Goal: Information Seeking & Learning: Learn about a topic

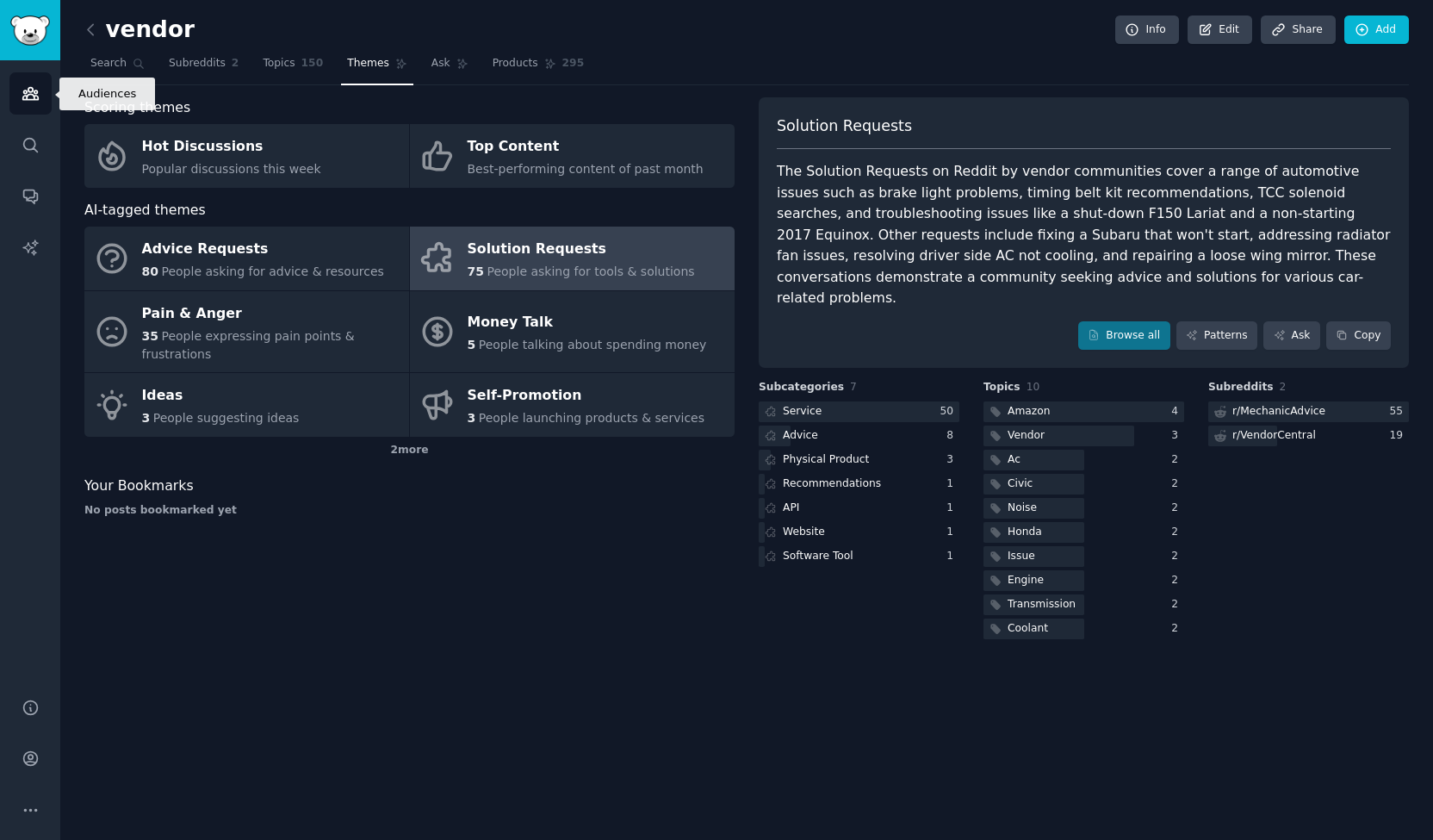
click at [28, 95] on icon "Sidebar" at bounding box center [30, 93] width 16 height 12
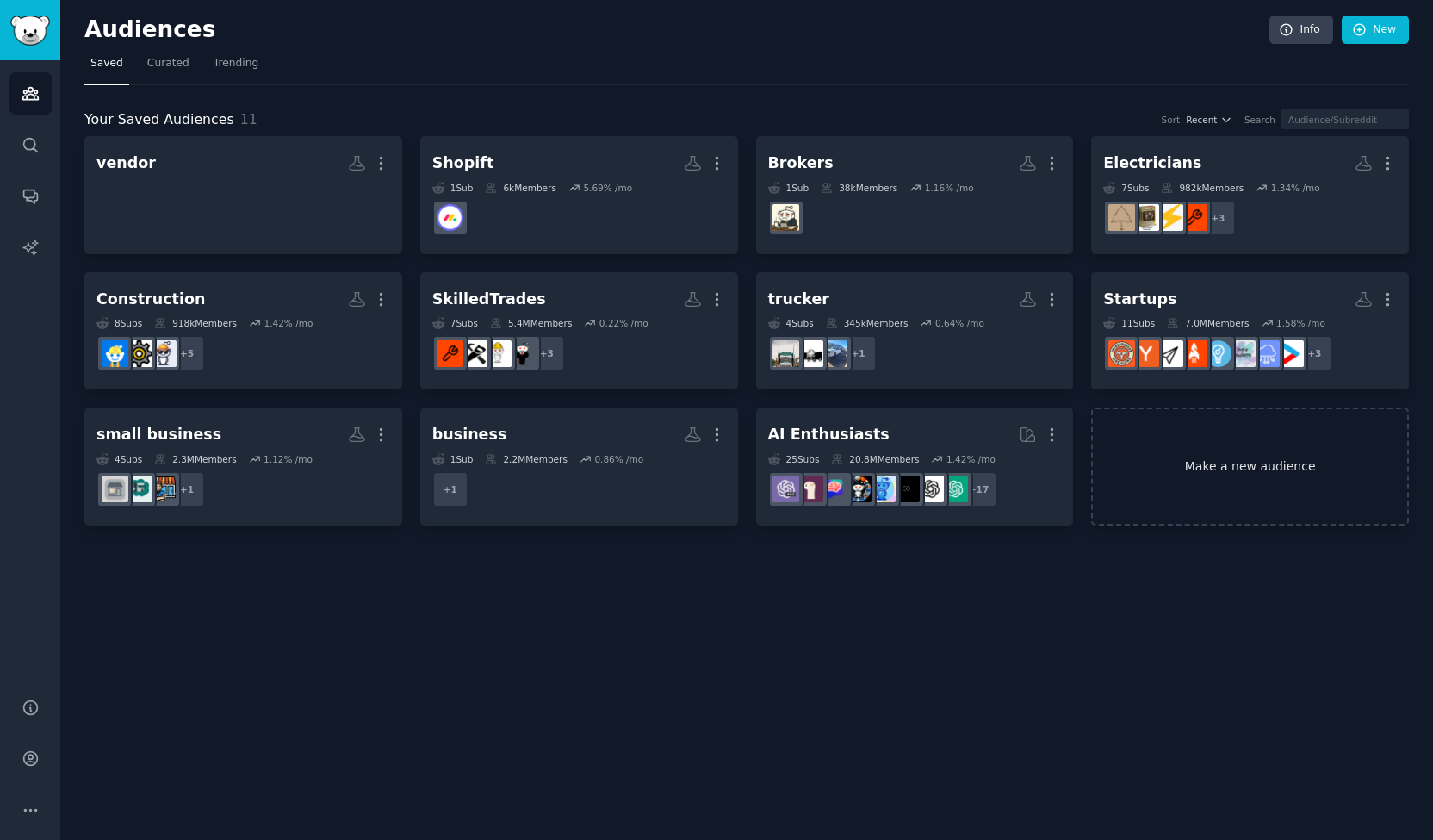
click at [714, 455] on link "Make a new audience" at bounding box center [1251, 466] width 318 height 118
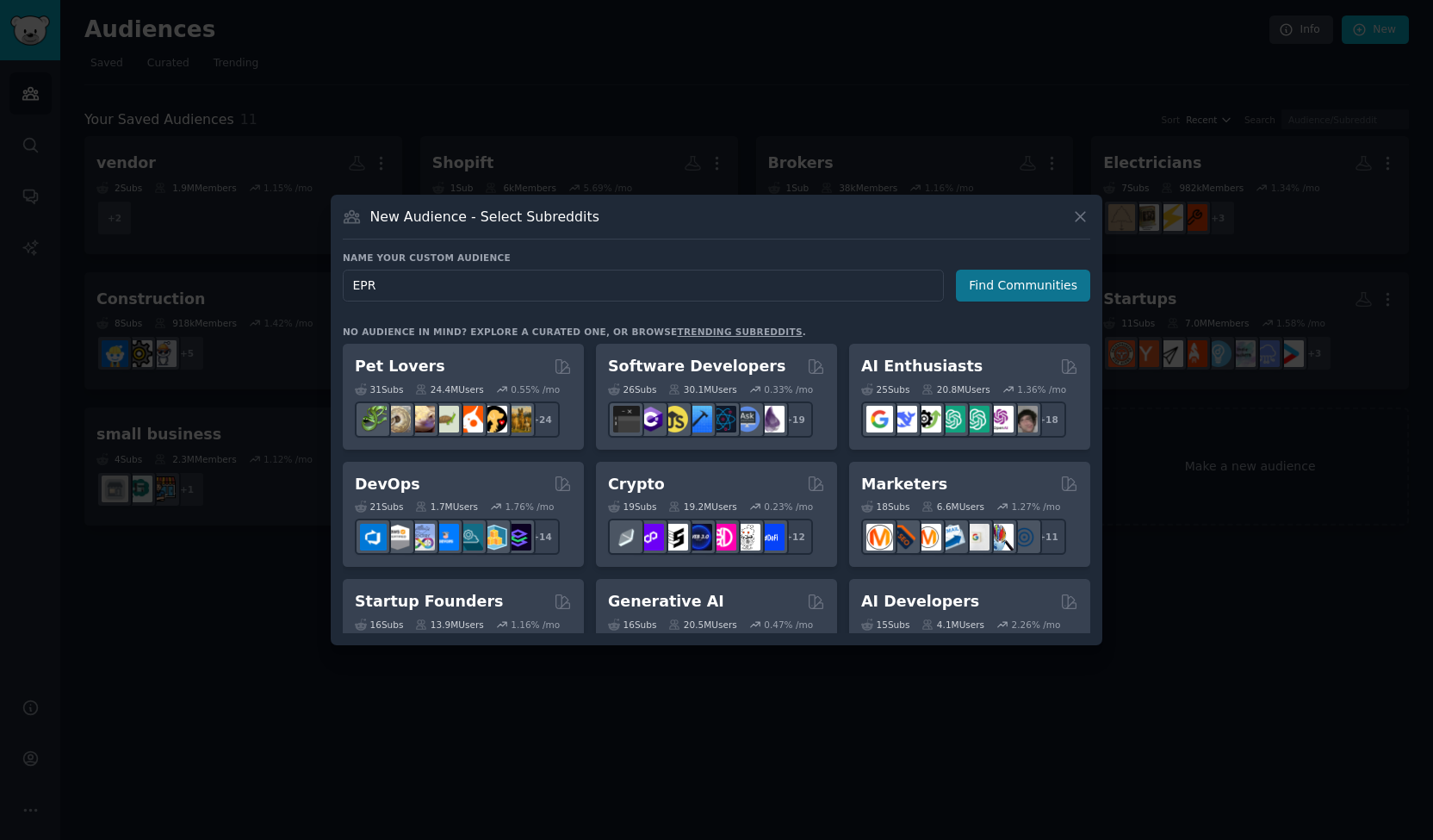
type input "EPR"
click at [714, 278] on button "Find Communities" at bounding box center [1022, 285] width 134 height 31
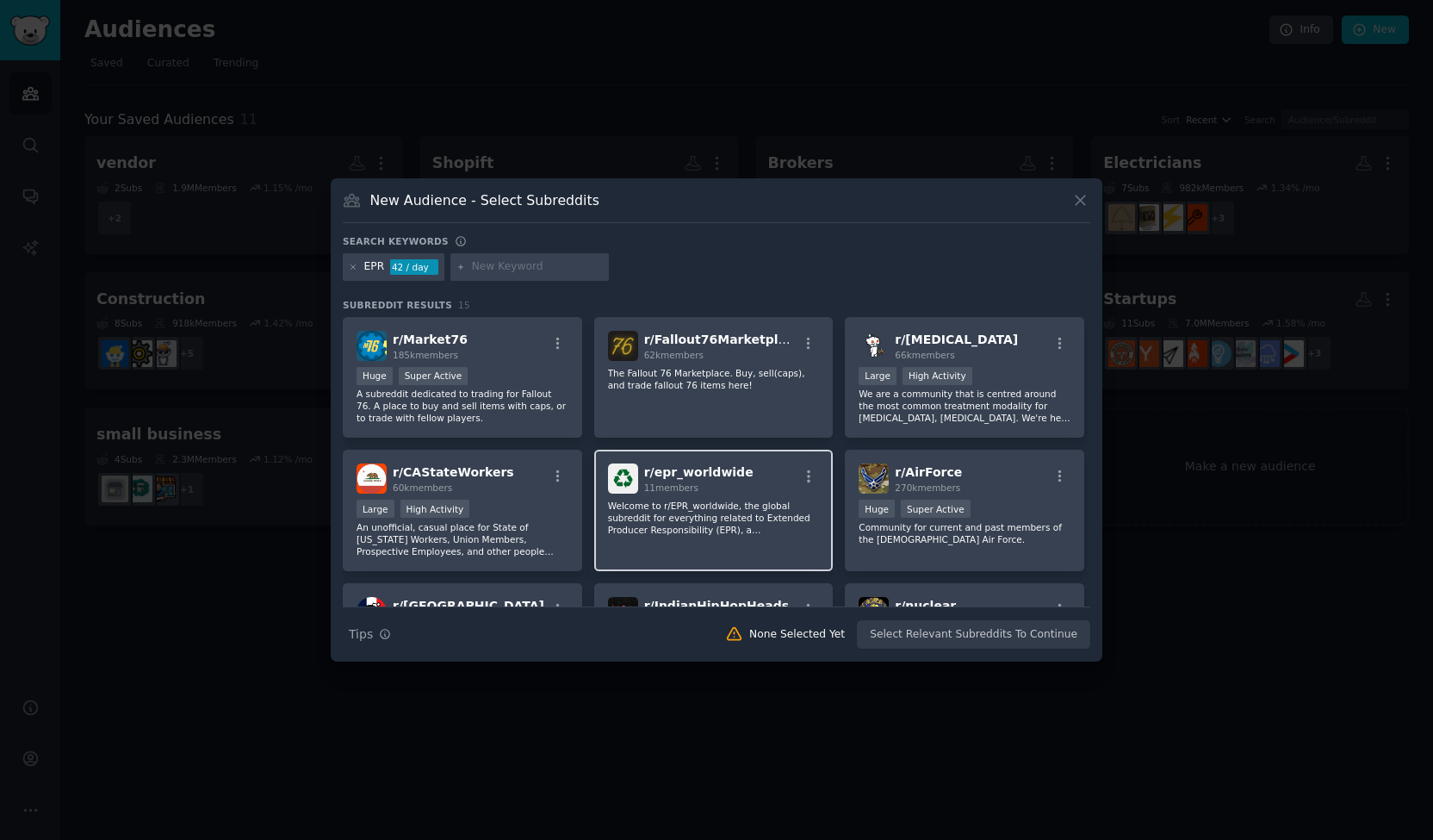
click at [714, 542] on div "r/ epr_worldwide 11 members Welcome to r/EPR_worldwide, the global subreddit fo…" at bounding box center [713, 510] width 240 height 121
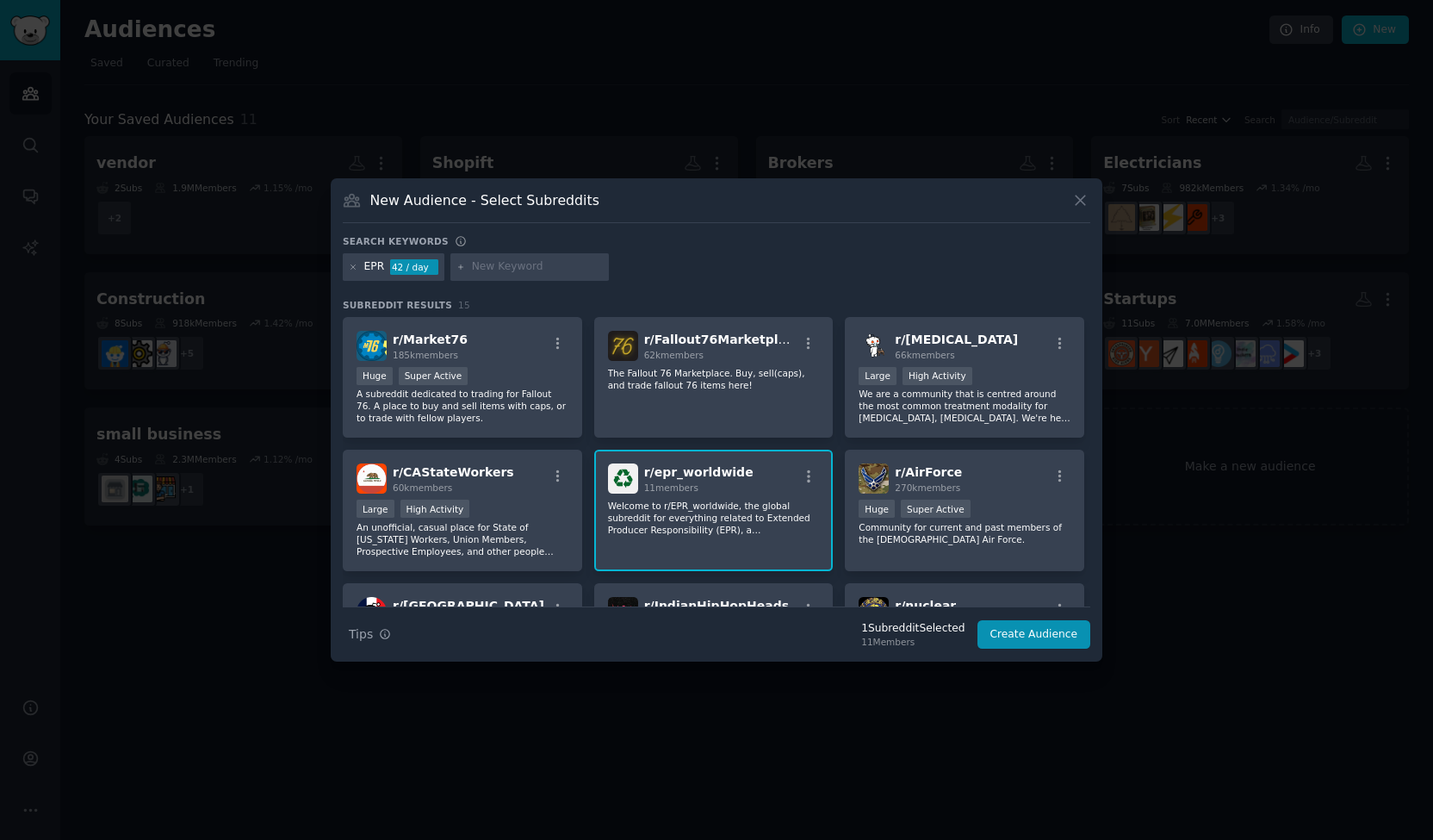
scroll to position [1, 0]
click at [505, 260] on input "text" at bounding box center [537, 266] width 131 height 16
type input "Extended Producer Responsibility"
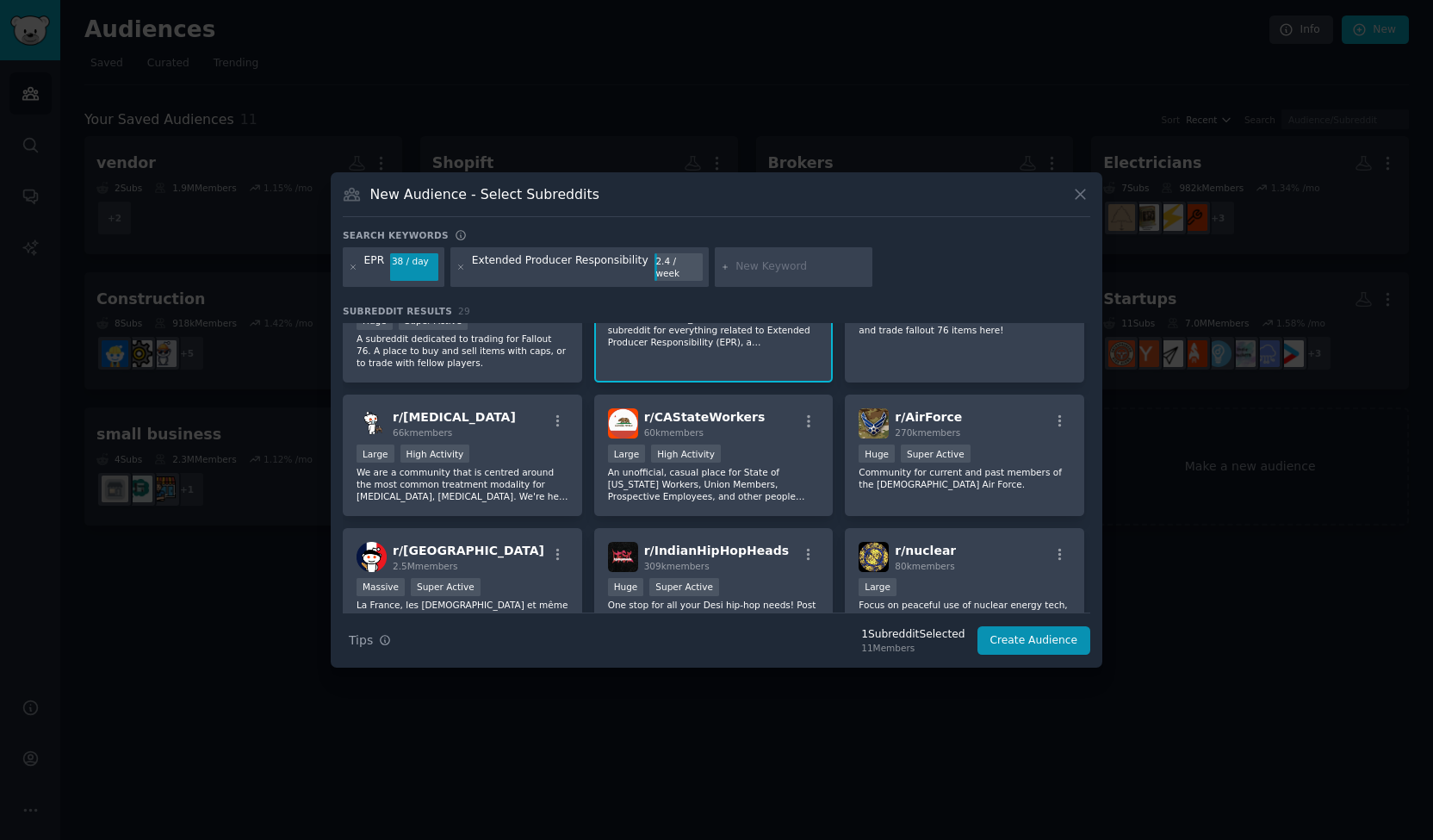
scroll to position [67, 0]
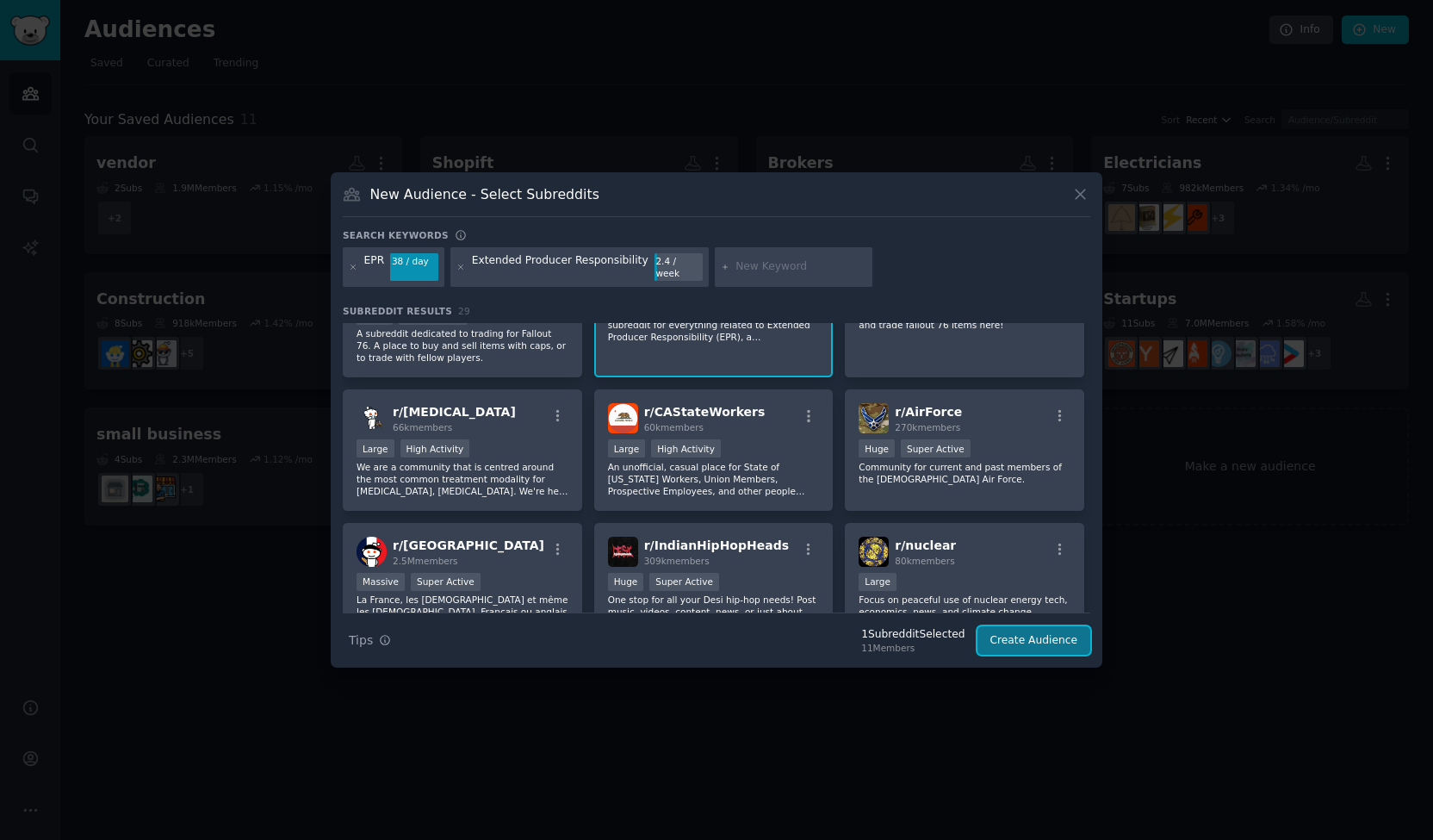
click at [714, 642] on button "Create Audience" at bounding box center [1034, 641] width 114 height 30
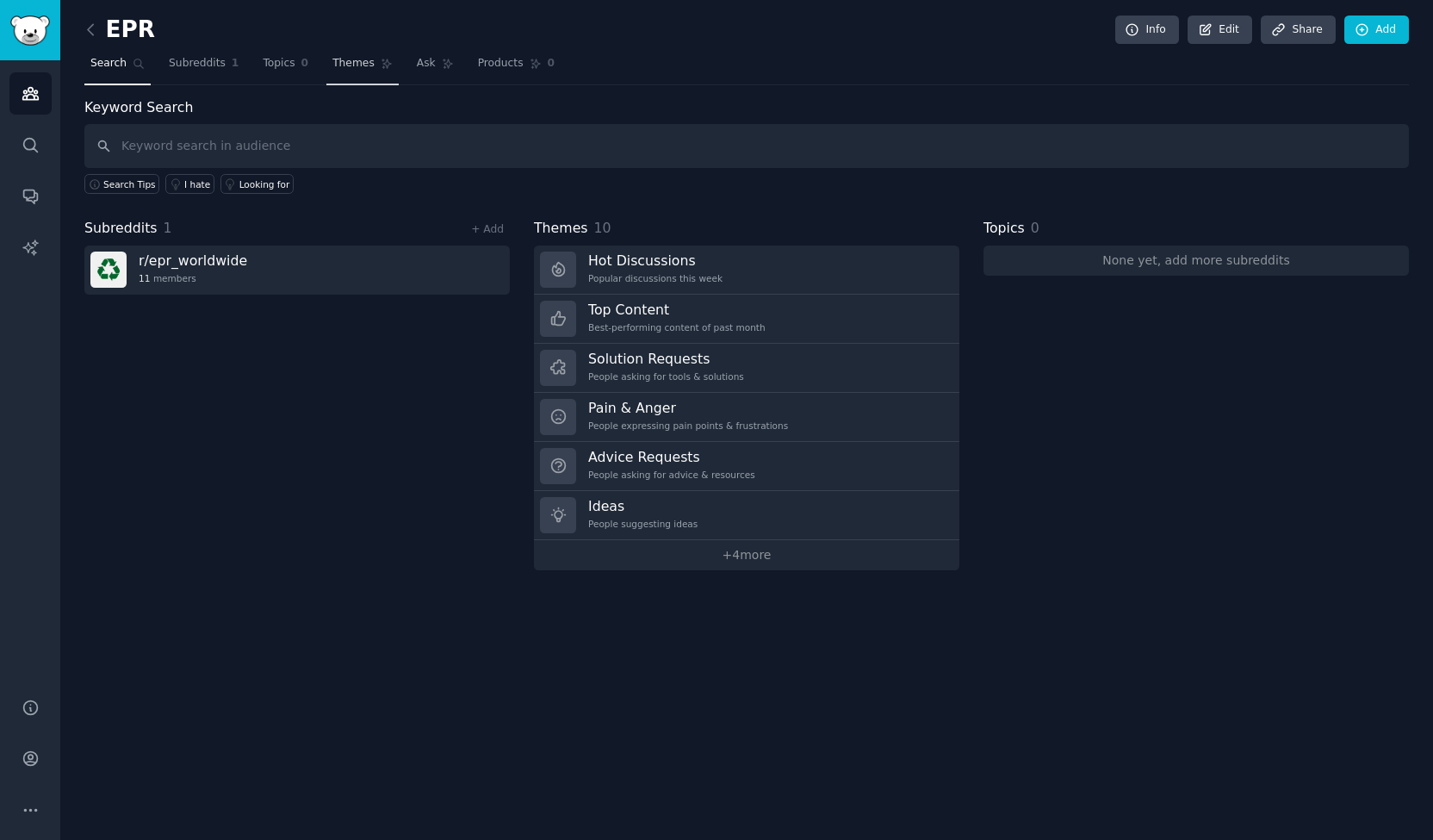
click at [346, 68] on span "Themes" at bounding box center [353, 64] width 43 height 16
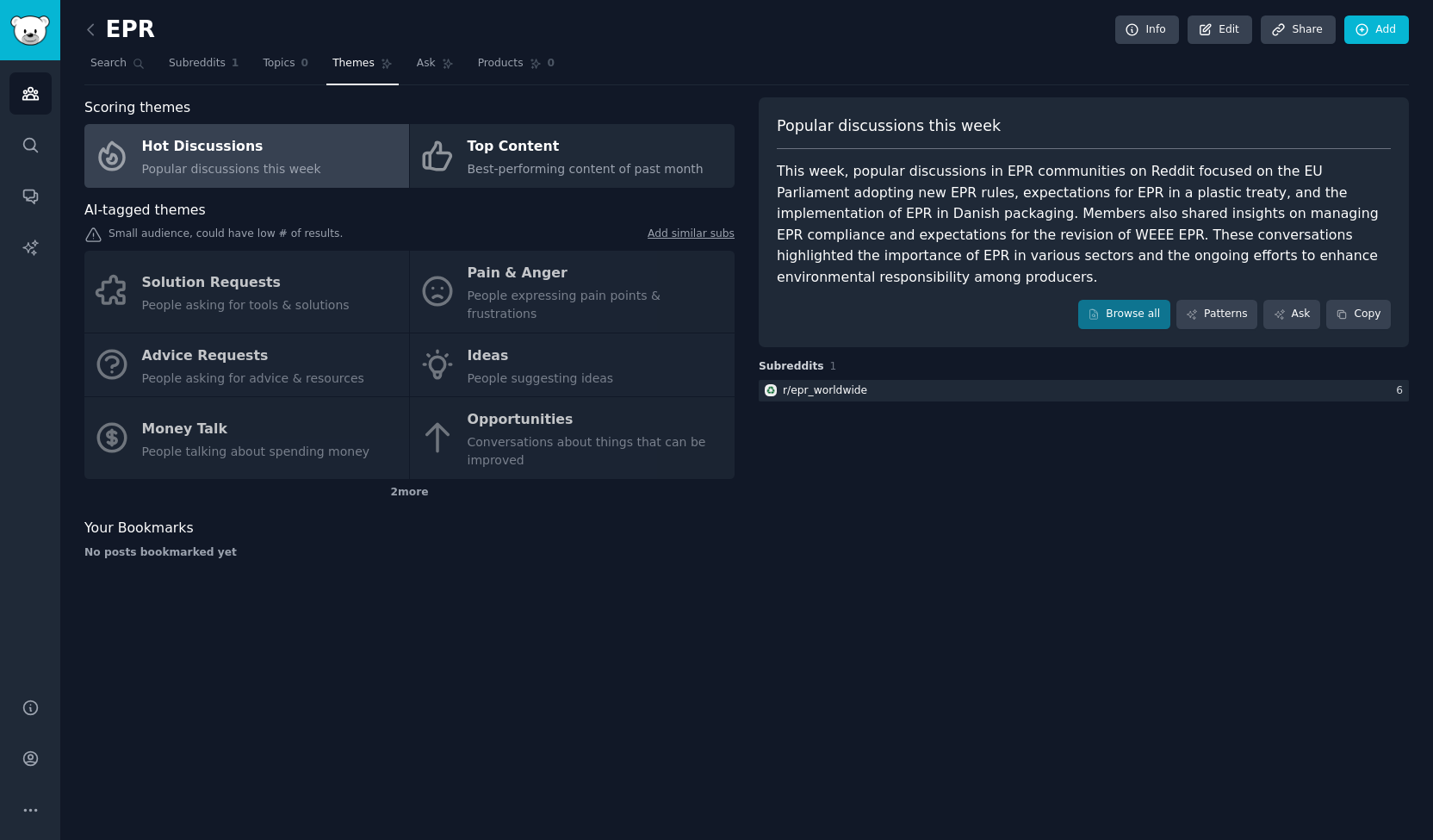
click at [515, 277] on div "Solution Requests People asking for tools & solutions Pain & Anger People expre…" at bounding box center [409, 364] width 650 height 229
click at [515, 336] on div "Solution Requests People asking for tools & solutions Pain & Anger People expre…" at bounding box center [409, 364] width 650 height 229
click at [318, 273] on div "Solution Requests People asking for tools & solutions Pain & Anger People expre…" at bounding box center [409, 364] width 650 height 229
click at [302, 364] on div "Solution Requests People asking for tools & solutions Pain & Anger People expre…" at bounding box center [409, 364] width 650 height 229
click at [356, 421] on div "Solution Requests People asking for tools & solutions Pain & Anger People expre…" at bounding box center [409, 364] width 650 height 229
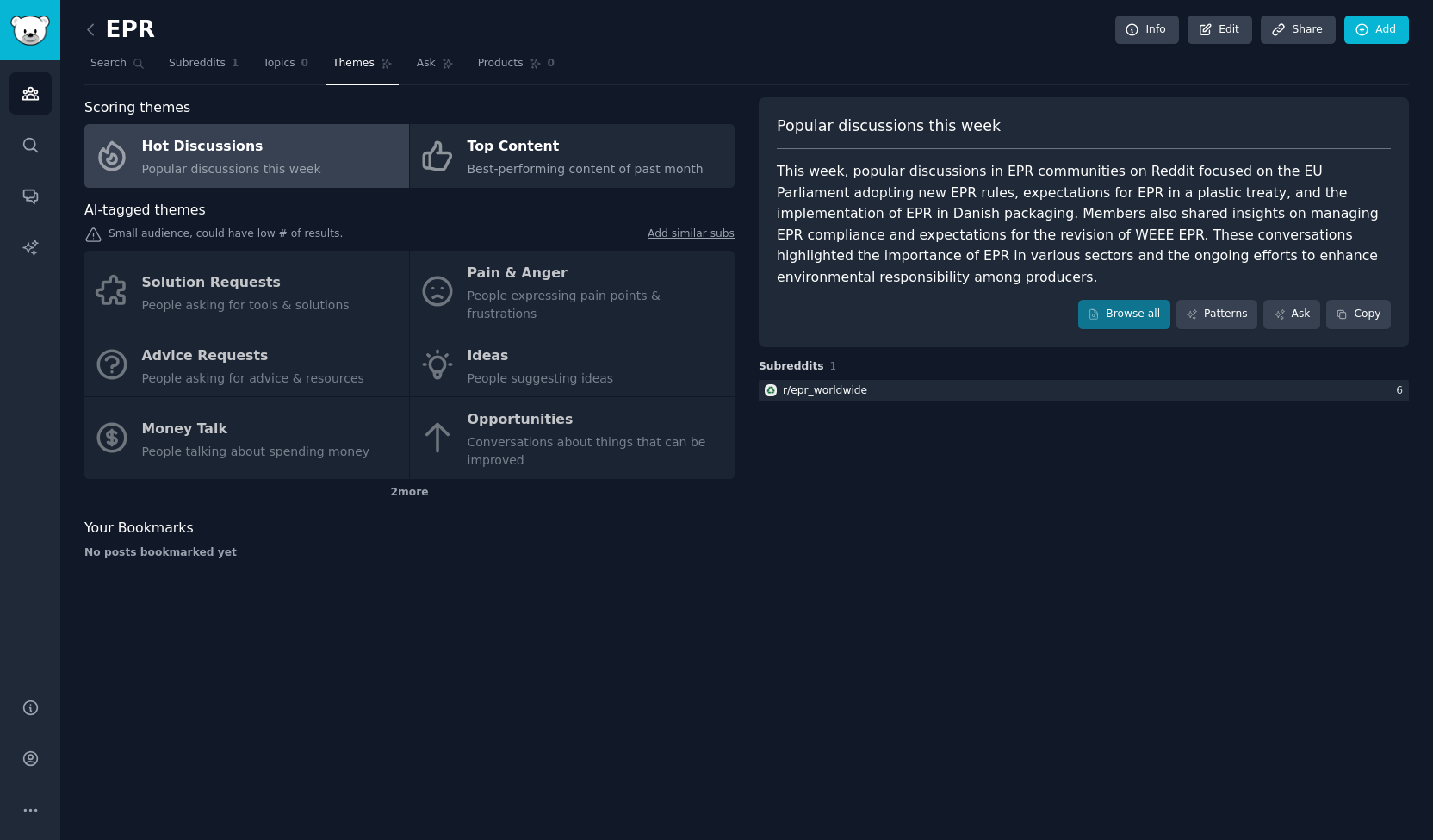
click at [588, 451] on div "Solution Requests People asking for tools & solutions Pain & Anger People expre…" at bounding box center [409, 364] width 650 height 229
click at [182, 56] on span "Subreddits" at bounding box center [196, 64] width 56 height 16
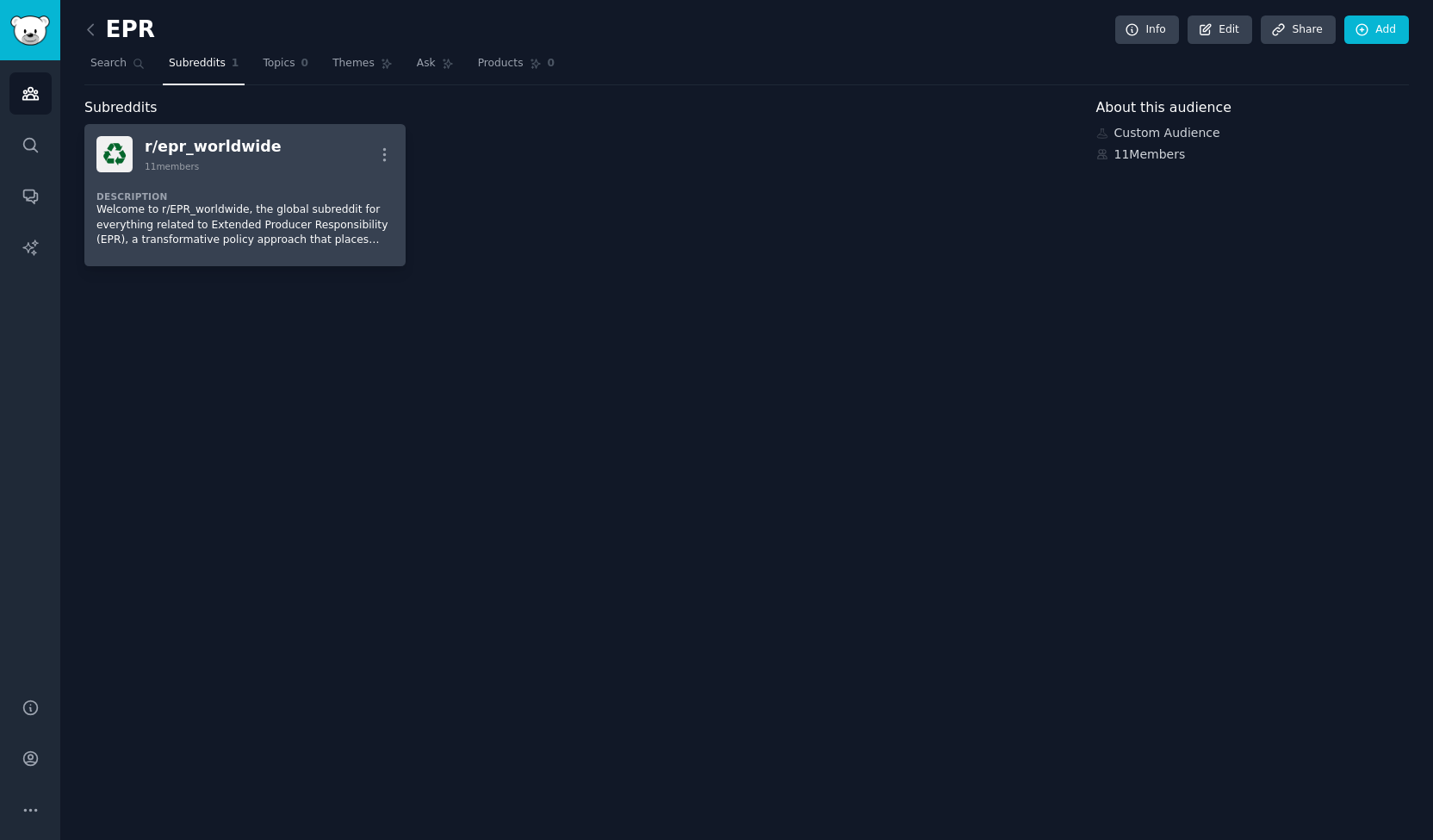
click at [282, 204] on p "Welcome to r/EPR_worldwide, the global subreddit for everything related to Exte…" at bounding box center [244, 225] width 297 height 45
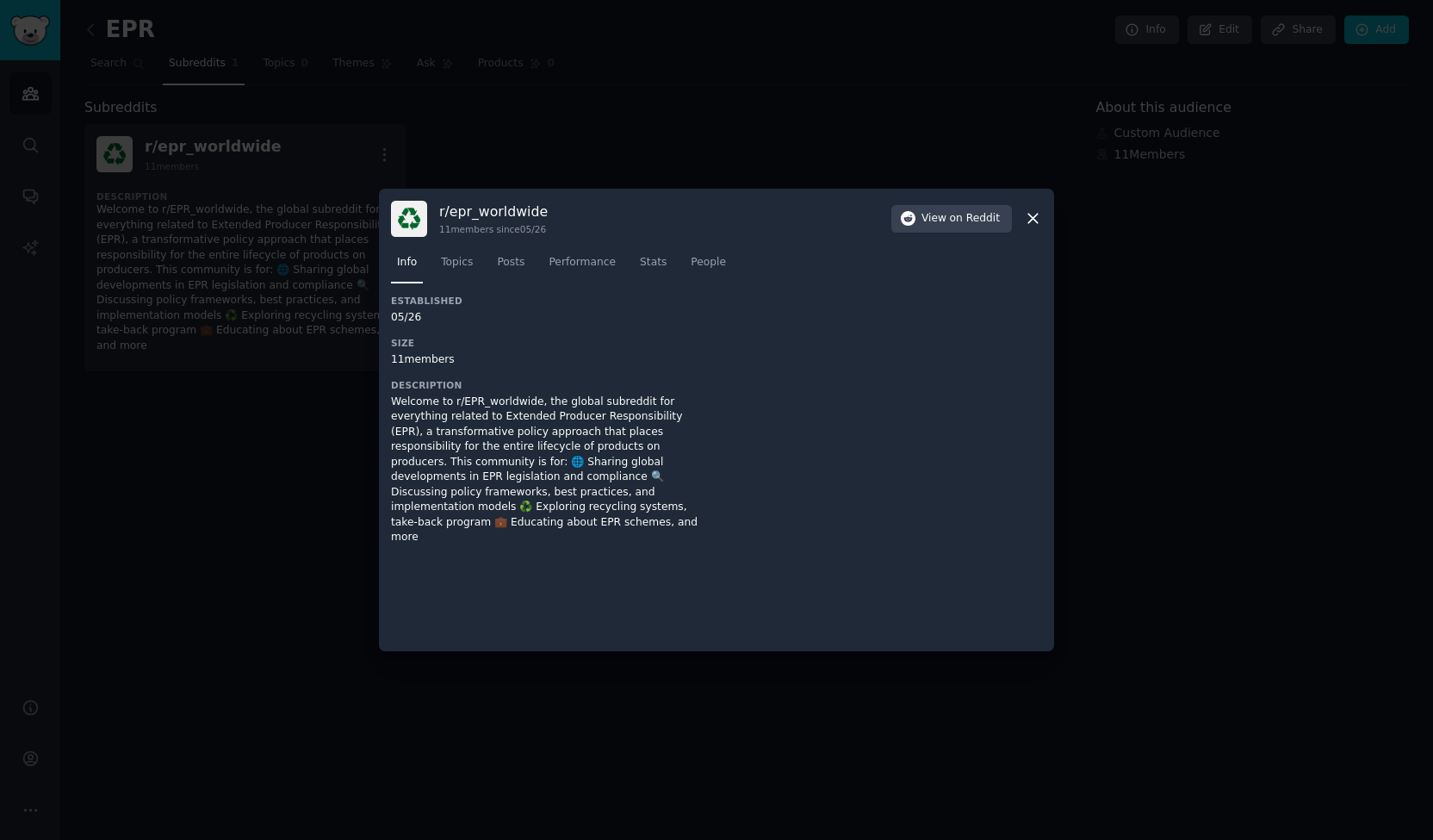
click at [267, 456] on div at bounding box center [716, 420] width 1433 height 840
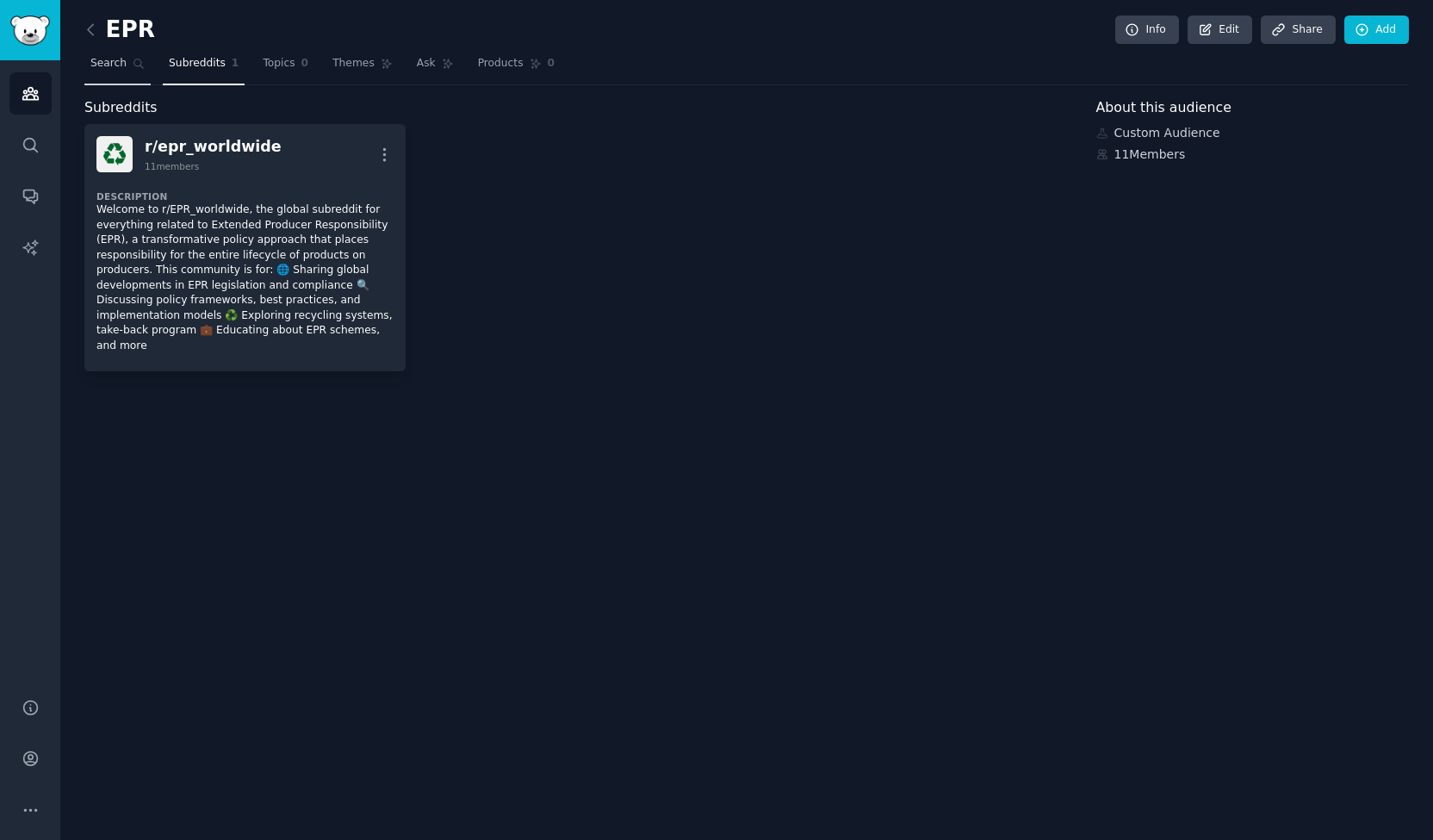
click at [110, 69] on span "Search" at bounding box center [108, 64] width 36 height 16
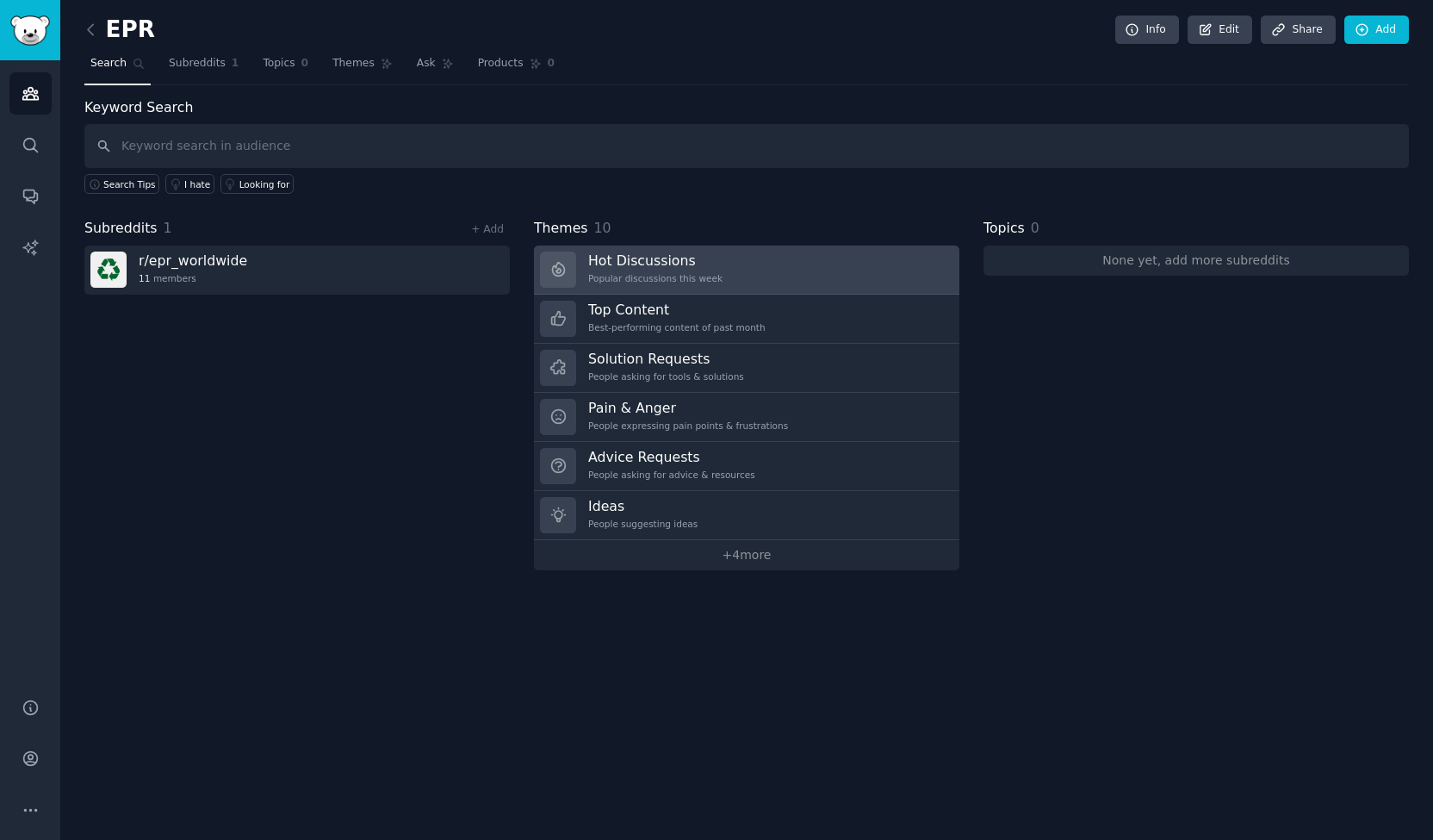
click at [636, 266] on h3 "Hot Discussions" at bounding box center [655, 261] width 134 height 19
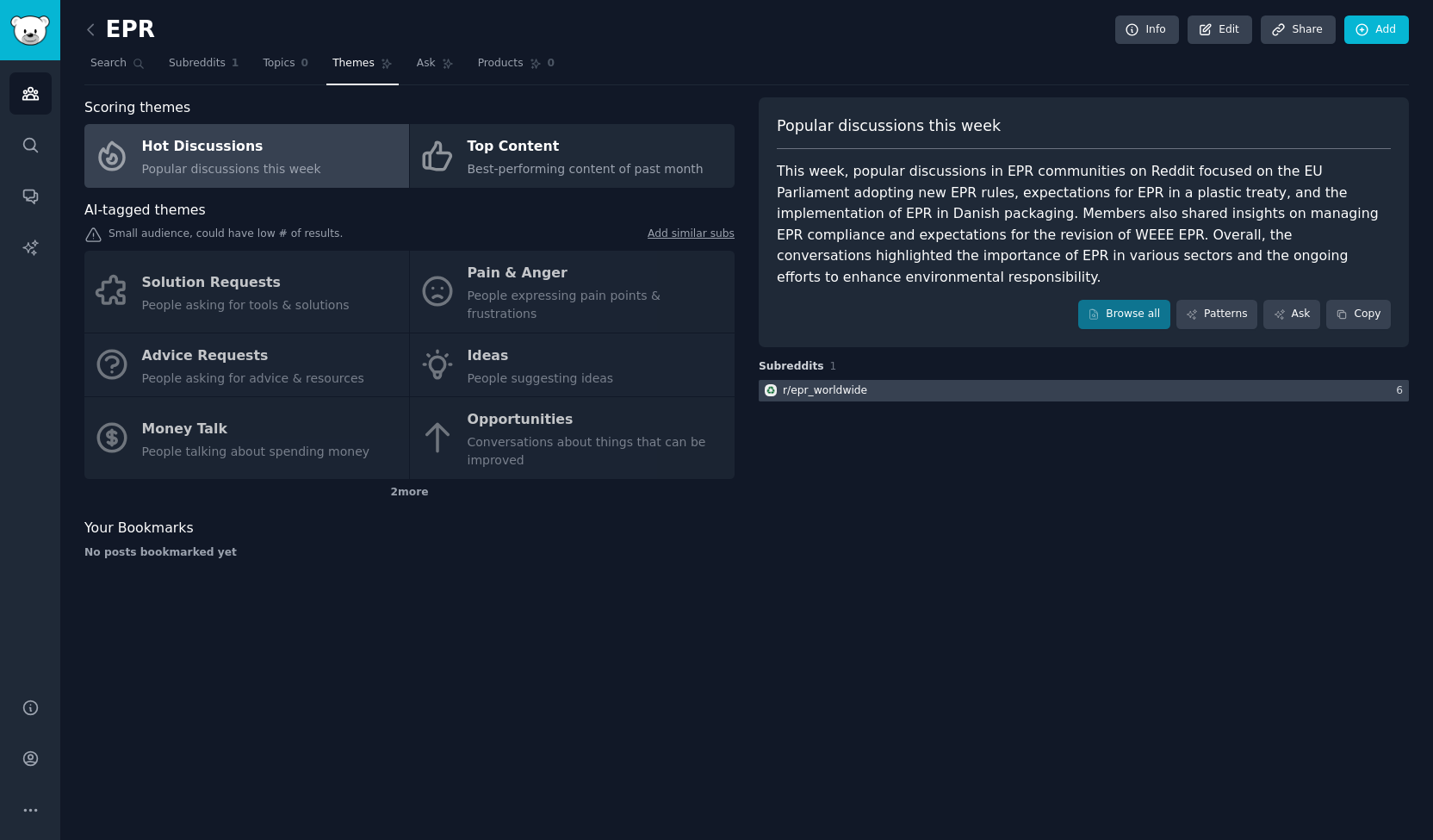
click at [714, 383] on div "r/ epr_worldwide" at bounding box center [824, 390] width 84 height 16
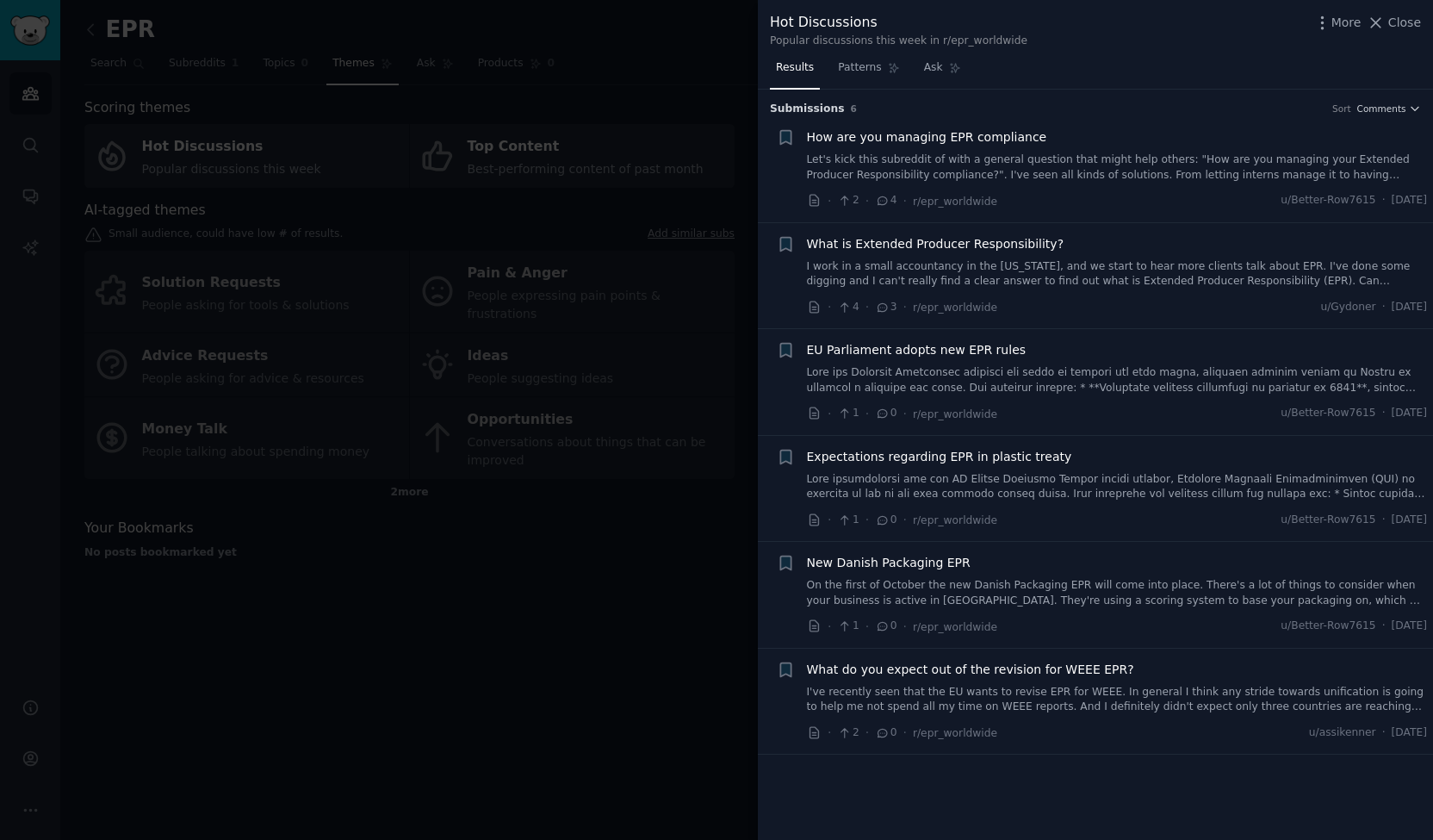
click at [714, 162] on link "Let's kick this subreddit of with a general question that might help others: "H…" at bounding box center [1117, 167] width 621 height 31
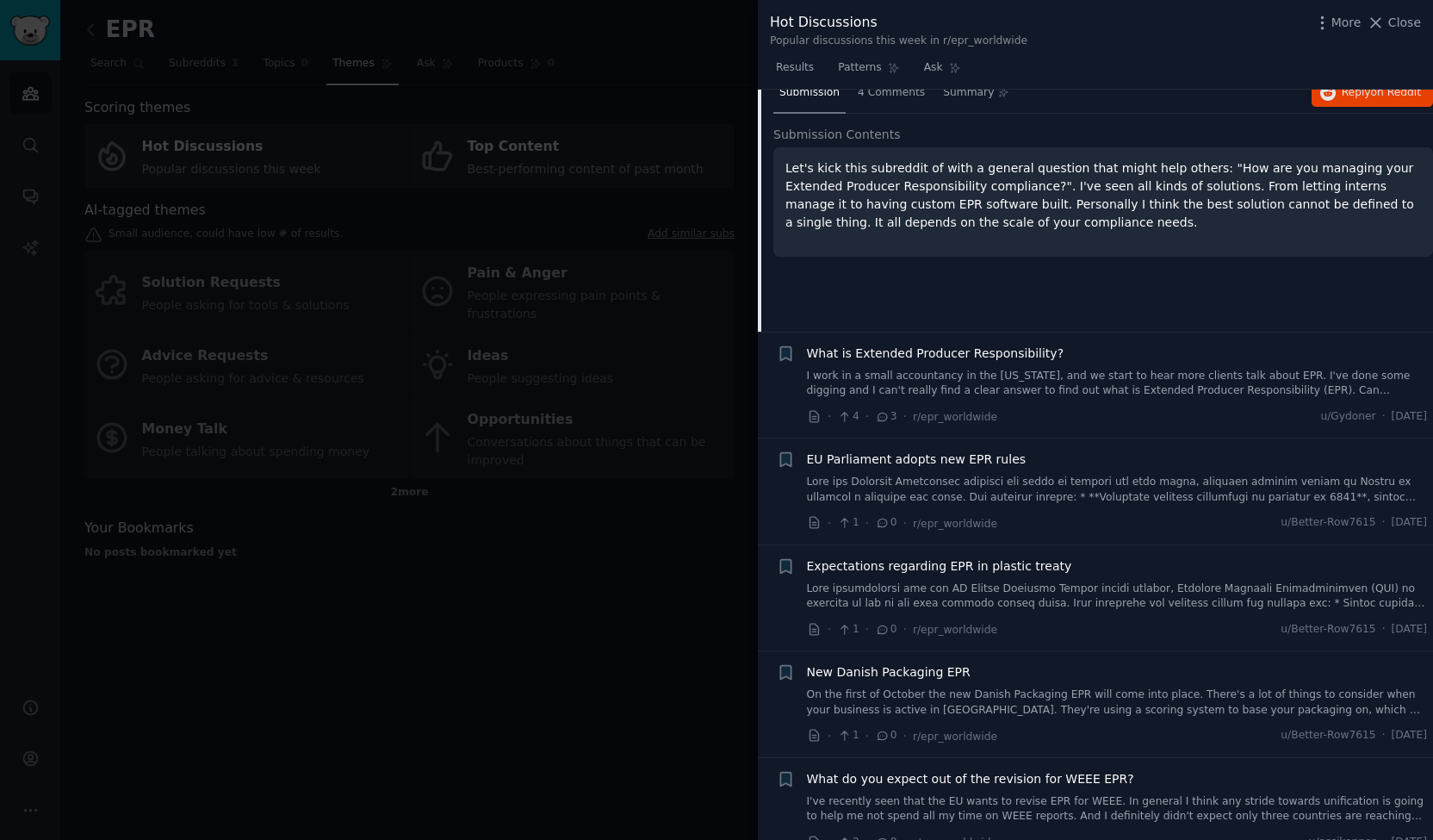
scroll to position [170, 0]
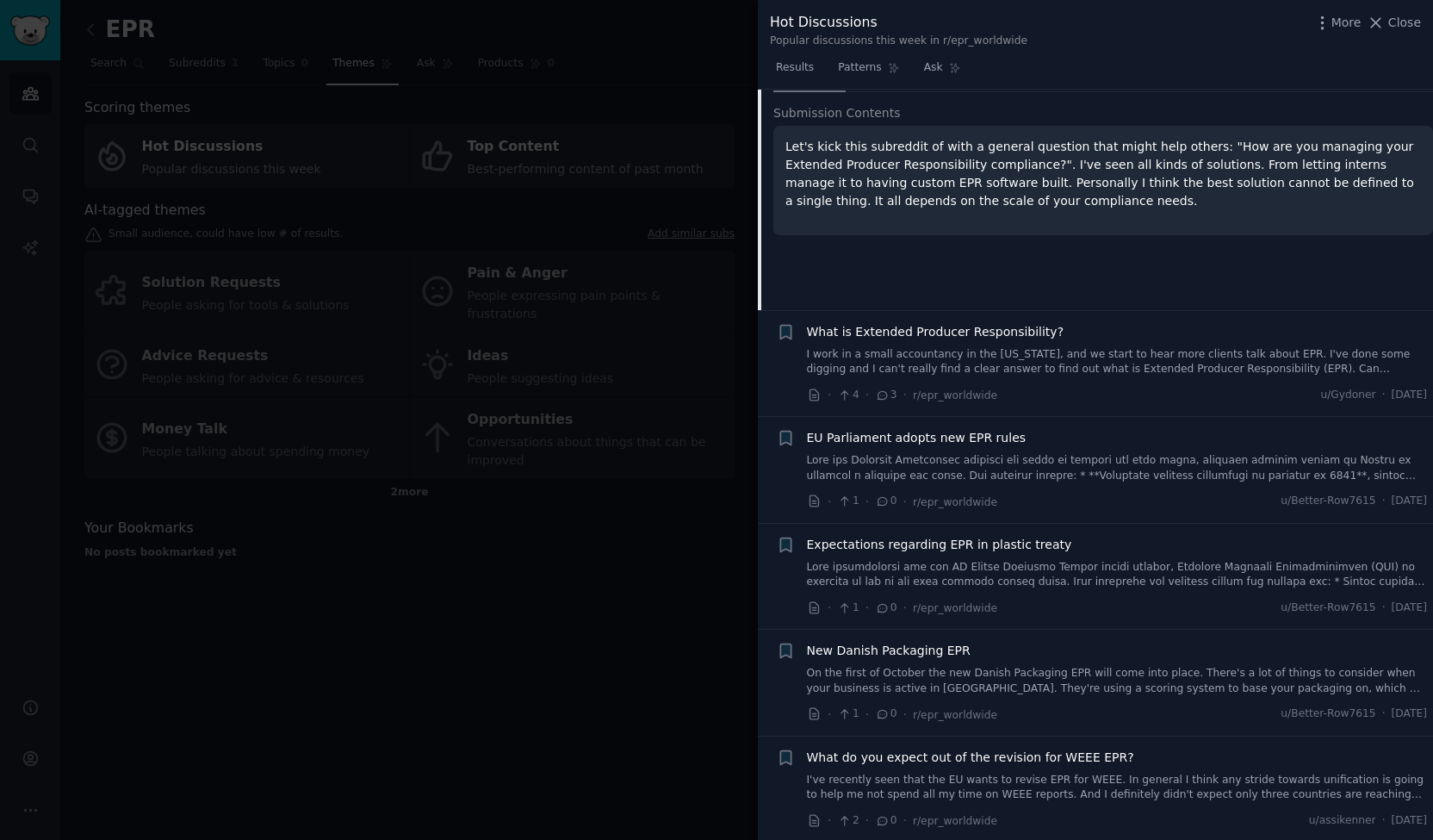
click at [714, 328] on span "What is Extended Producer Responsibility?" at bounding box center [935, 332] width 257 height 19
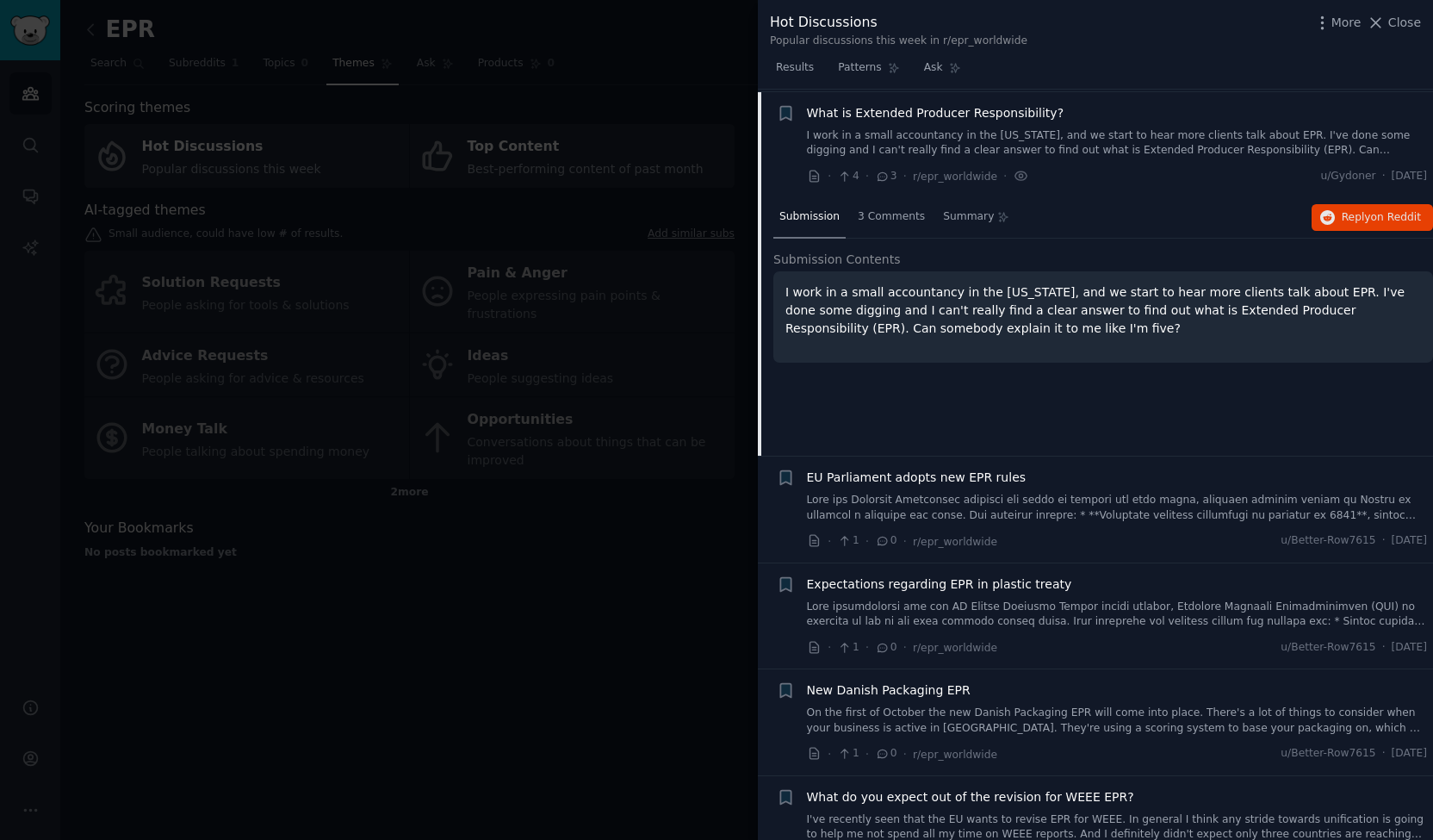
scroll to position [137, 0]
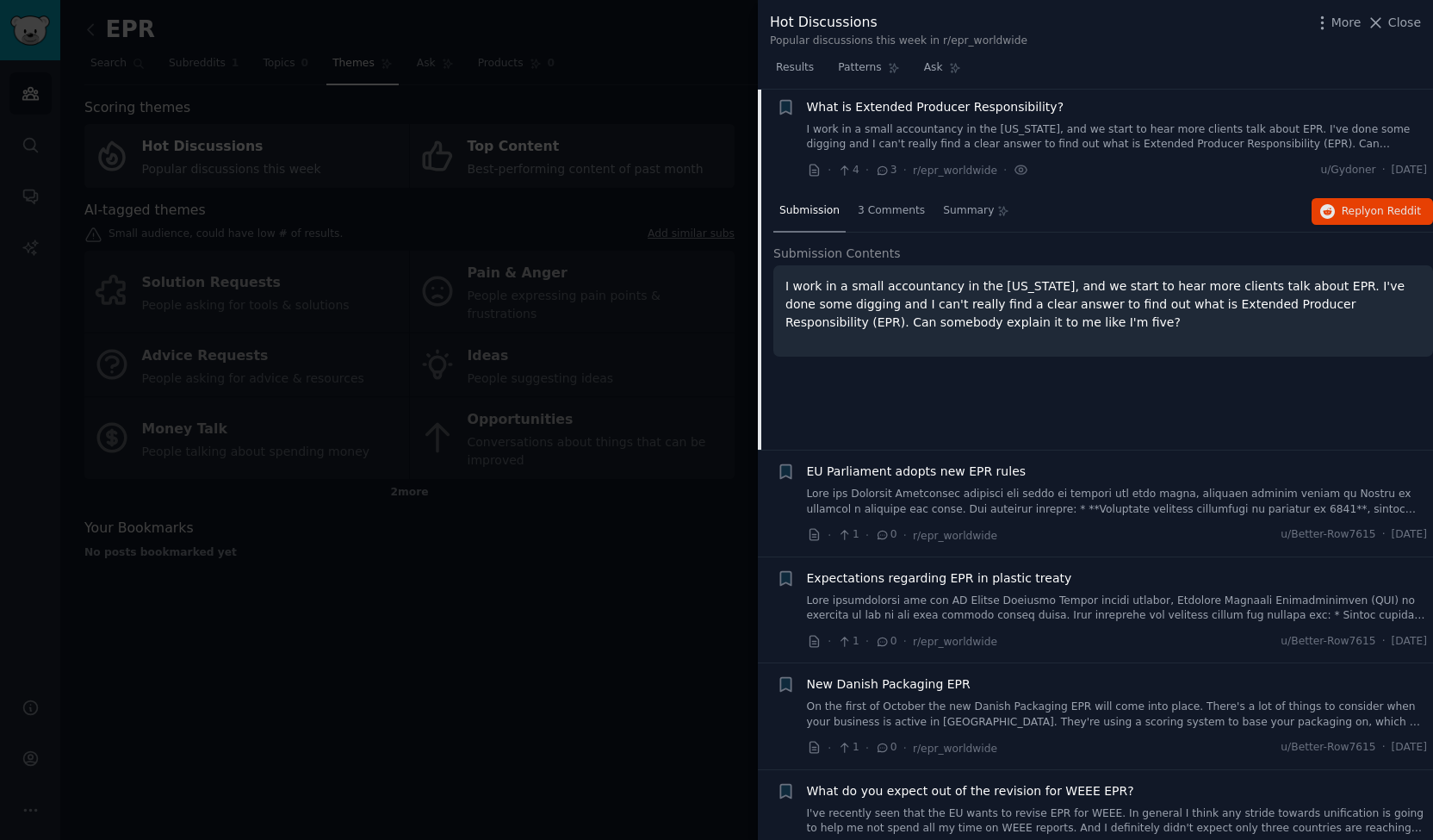
click at [714, 498] on link at bounding box center [1117, 501] width 621 height 31
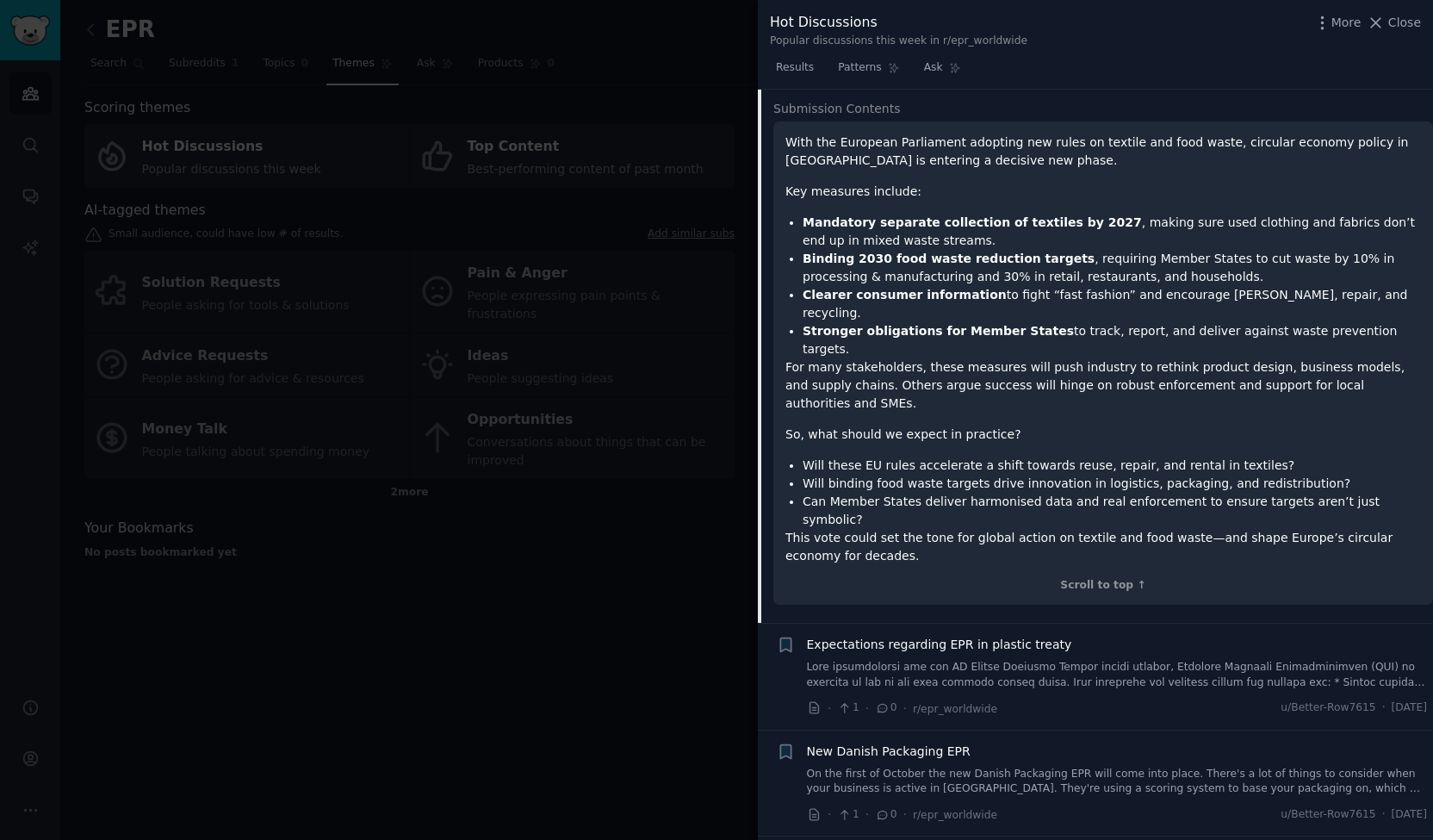
scroll to position [415, 0]
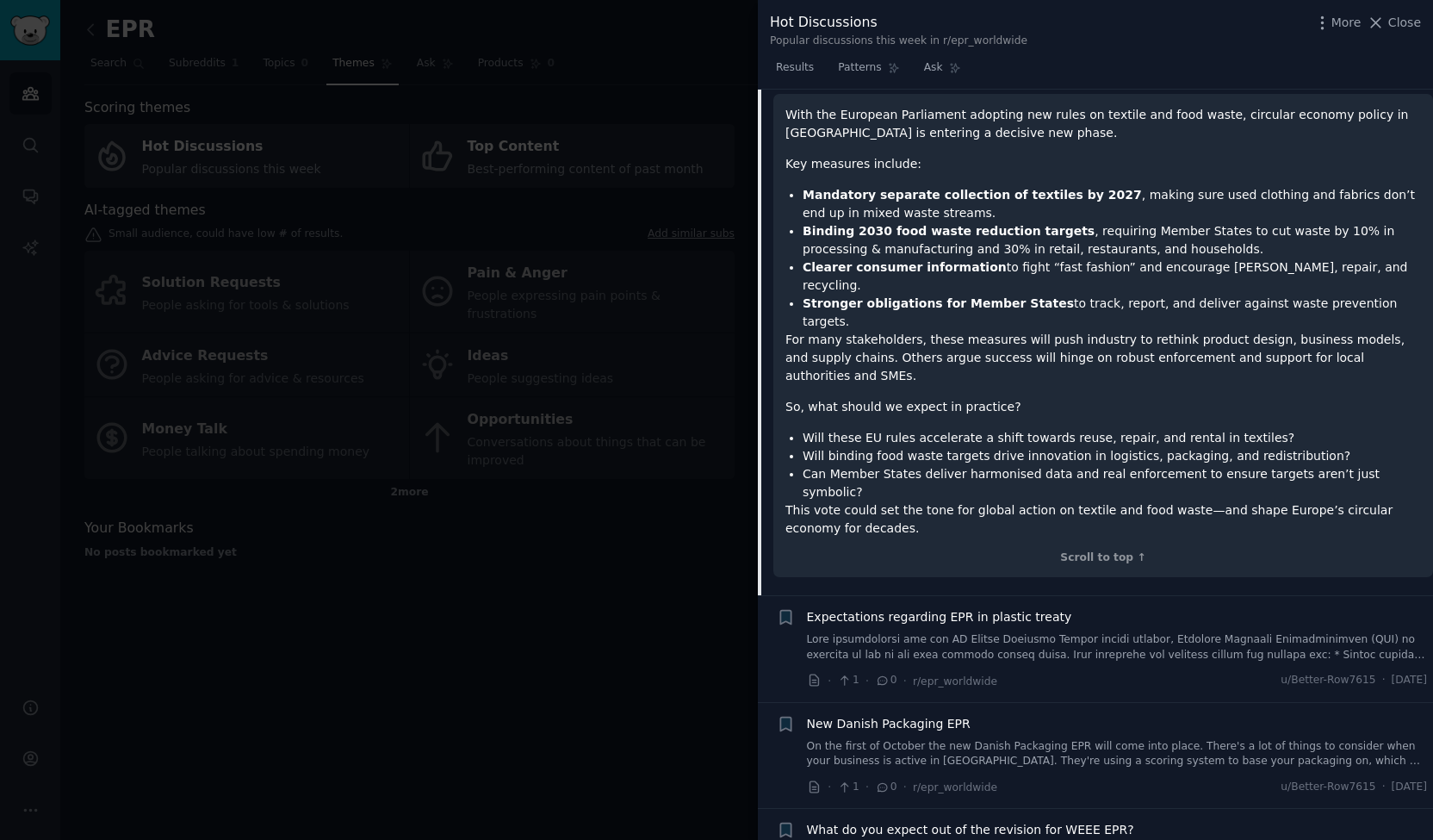
click at [714, 632] on link at bounding box center [1117, 647] width 621 height 31
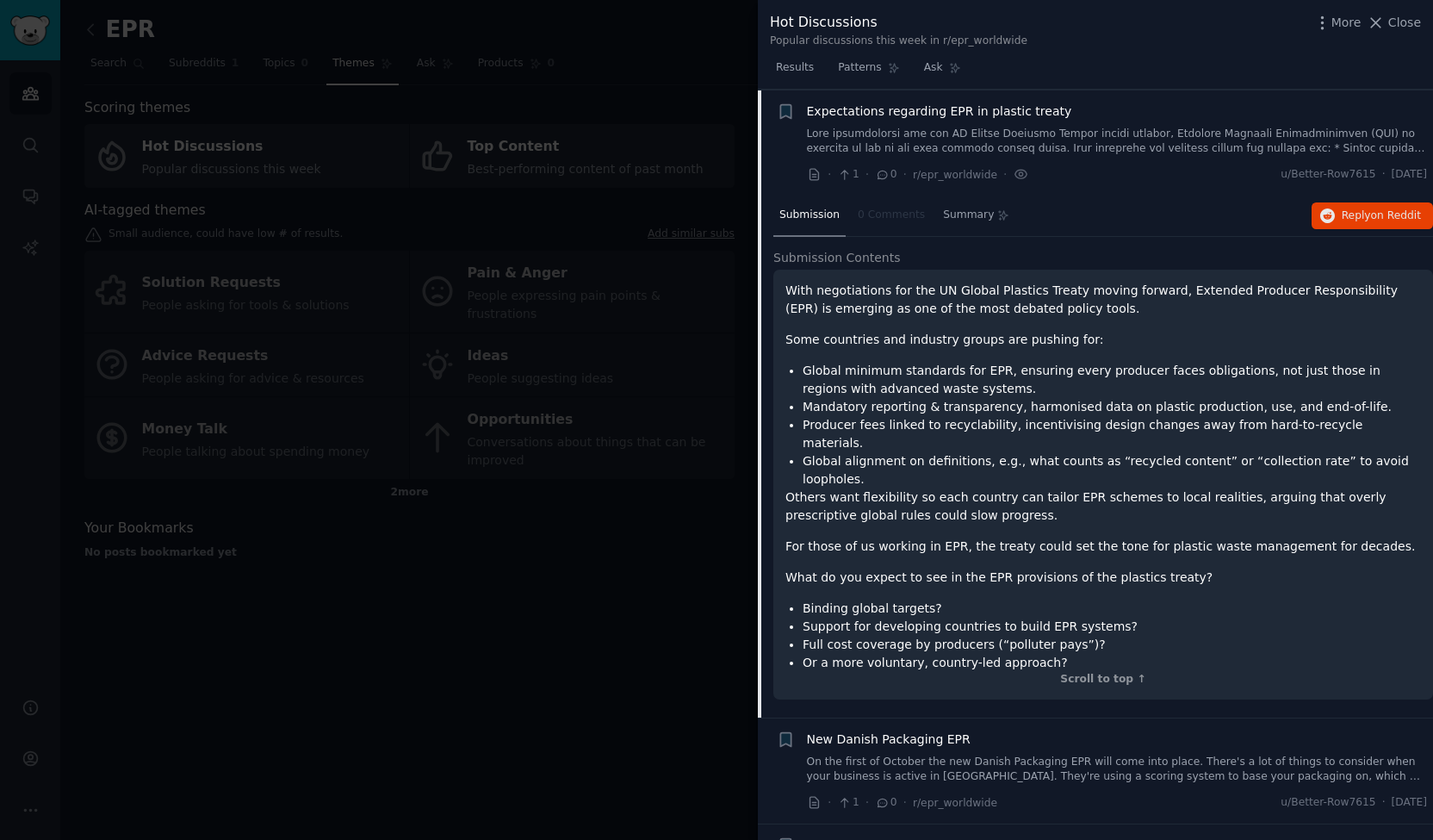
scroll to position [397, 0]
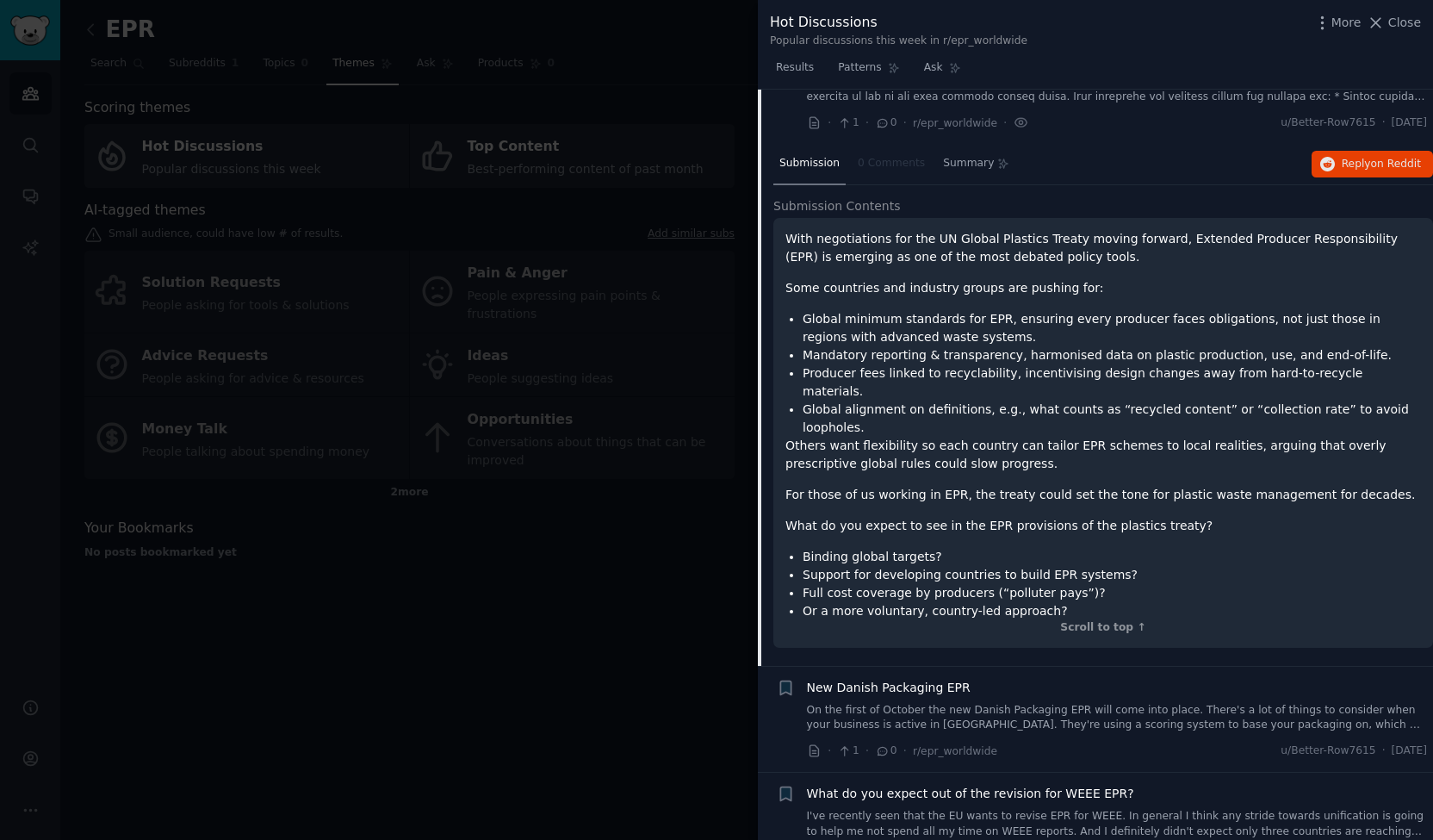
click at [714, 679] on div "New Danish Packaging EPR" at bounding box center [1117, 688] width 621 height 19
click at [714, 703] on link "On the first of October the new Danish Packaging EPR will come into place. Ther…" at bounding box center [1117, 718] width 621 height 31
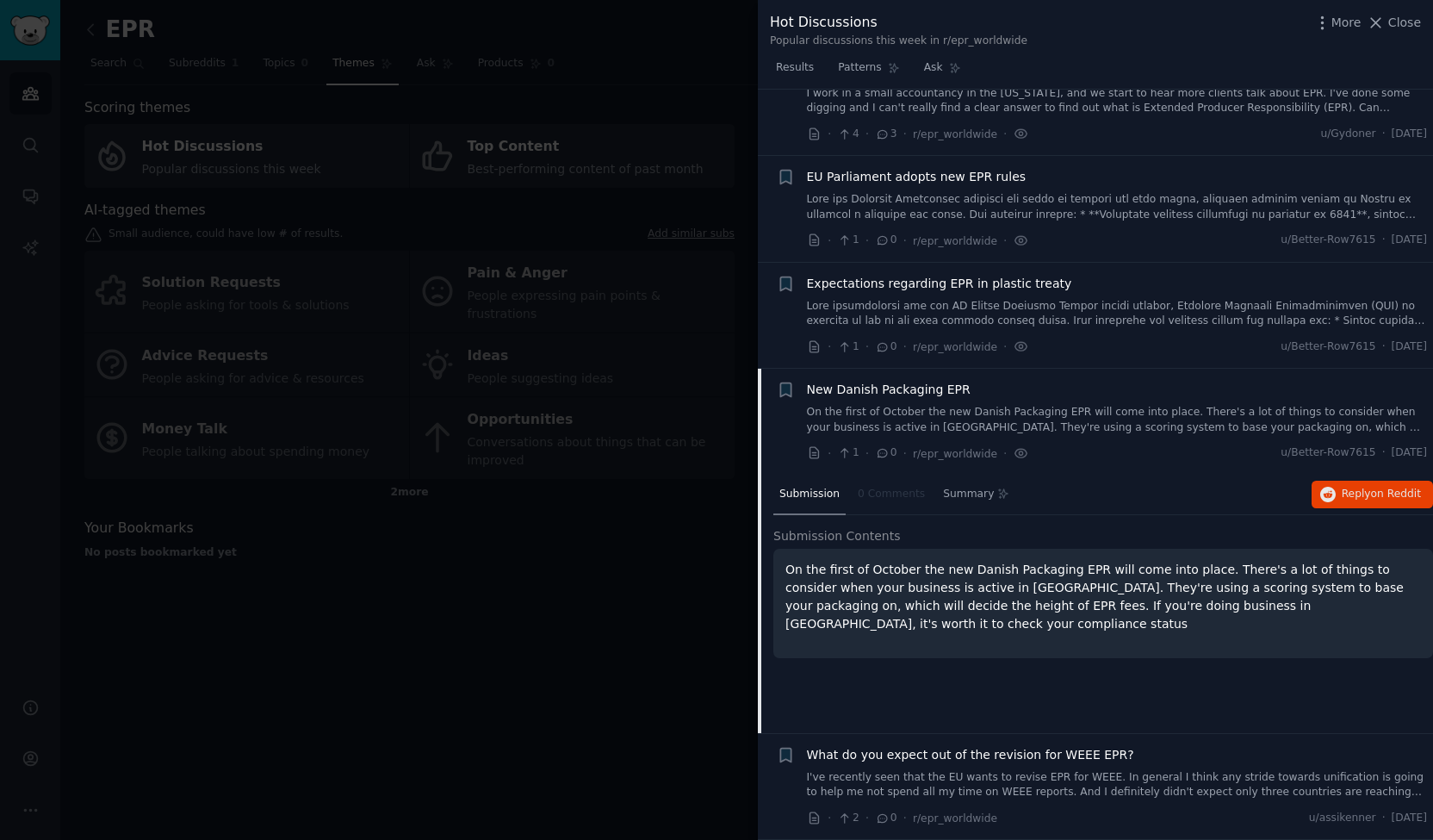
scroll to position [170, 0]
click at [714, 767] on div "What do you expect out of the revision for WEEE EPR? I've recently seen that th…" at bounding box center [1117, 775] width 621 height 55
click at [714, 790] on link "I've recently seen that the EU wants to revise EPR for WEEE. In general I think…" at bounding box center [1117, 787] width 621 height 31
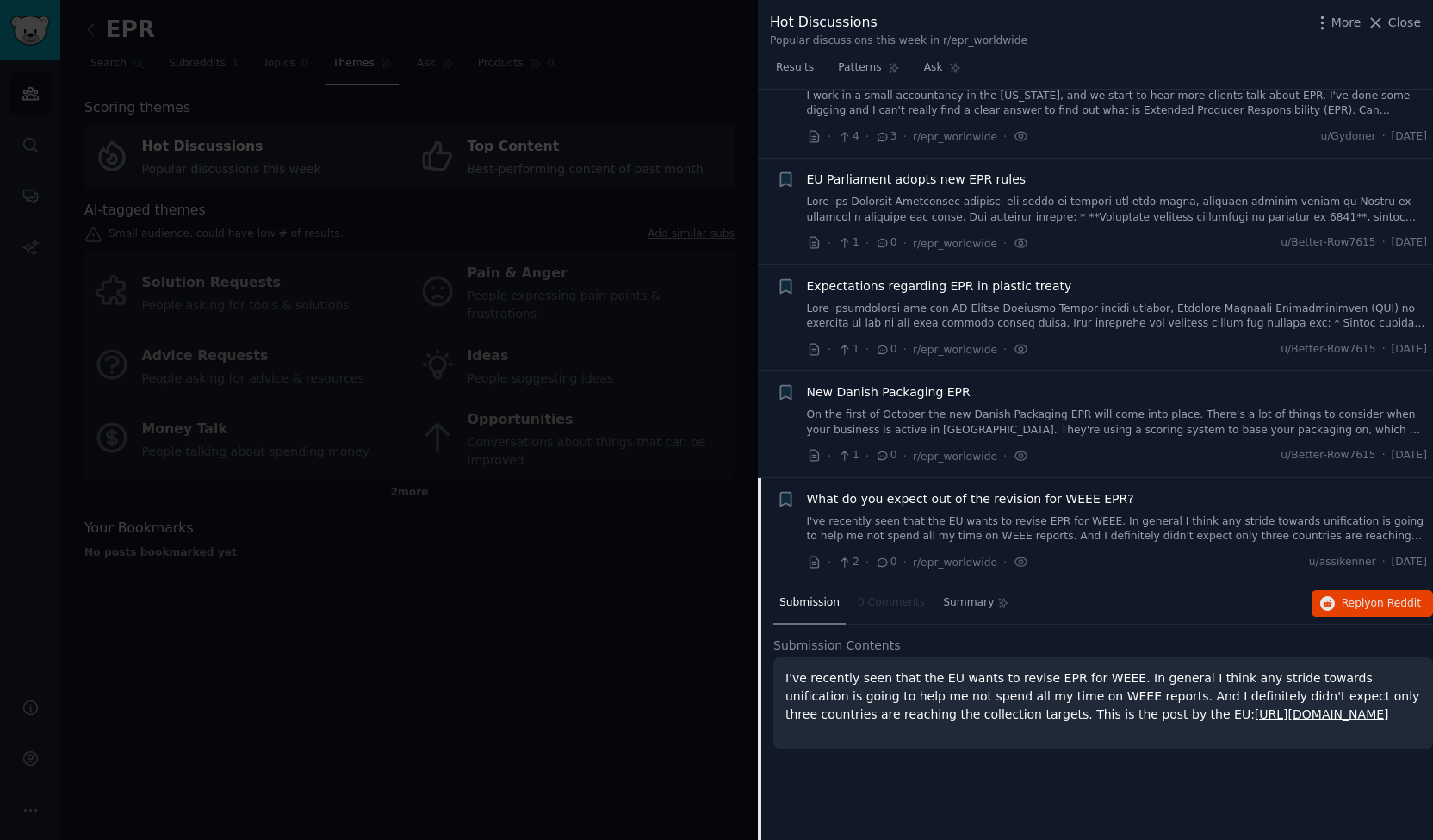
click at [590, 698] on div at bounding box center [716, 420] width 1433 height 840
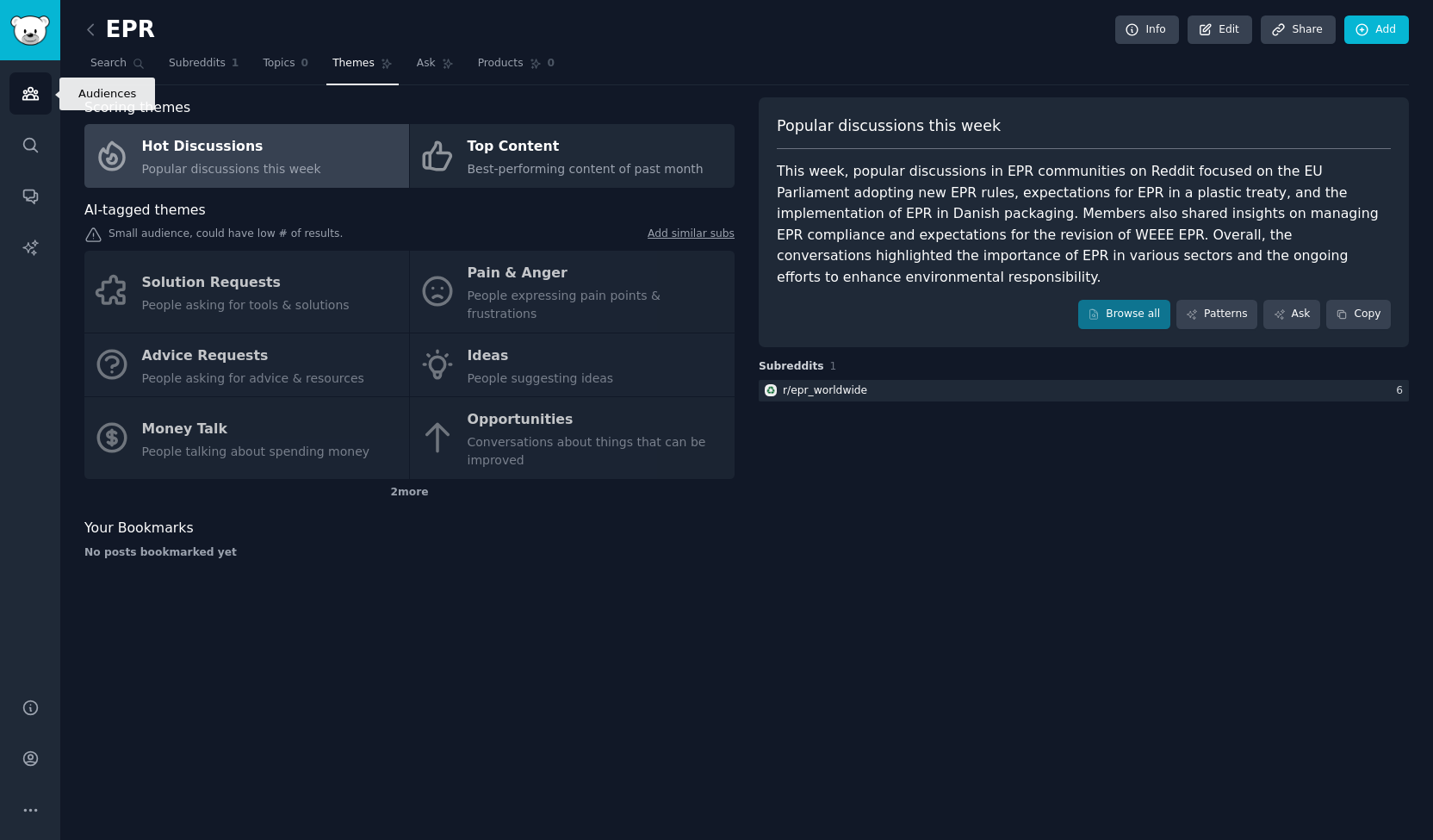
click at [35, 100] on icon "Sidebar" at bounding box center [30, 93] width 16 height 12
